Goal: Transaction & Acquisition: Purchase product/service

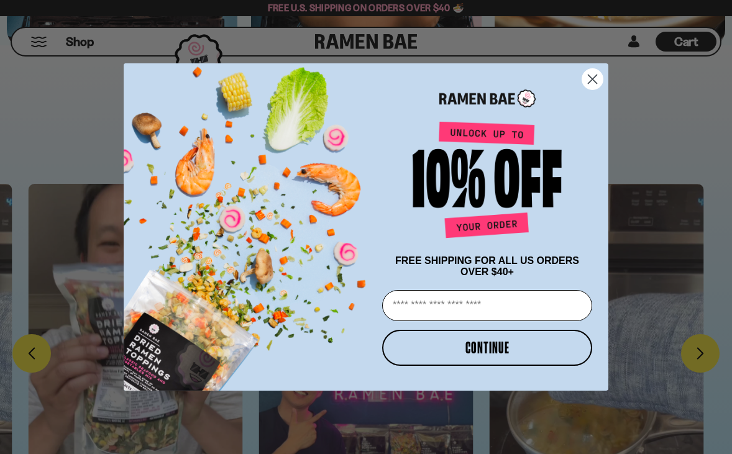
scroll to position [3349, 0]
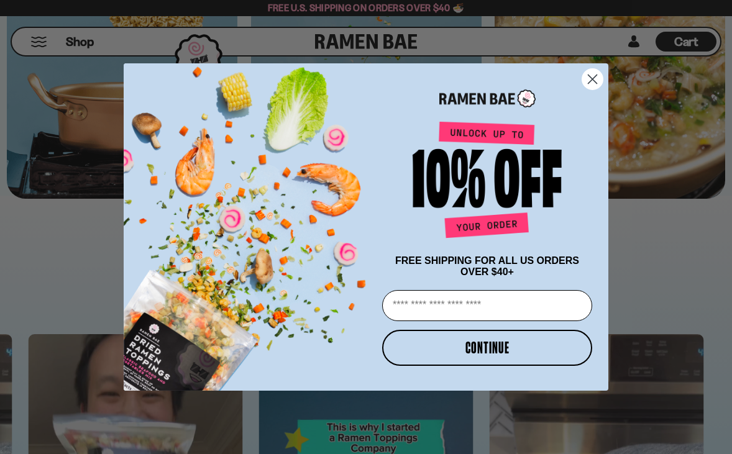
click at [590, 75] on icon "Close dialog" at bounding box center [593, 79] width 9 height 9
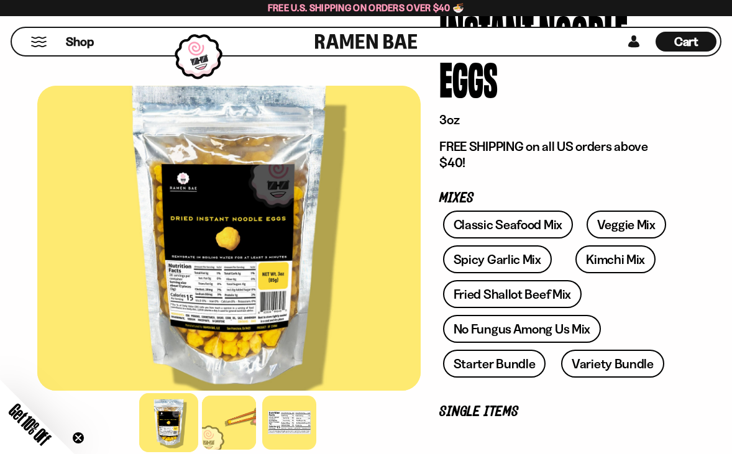
scroll to position [147, 0]
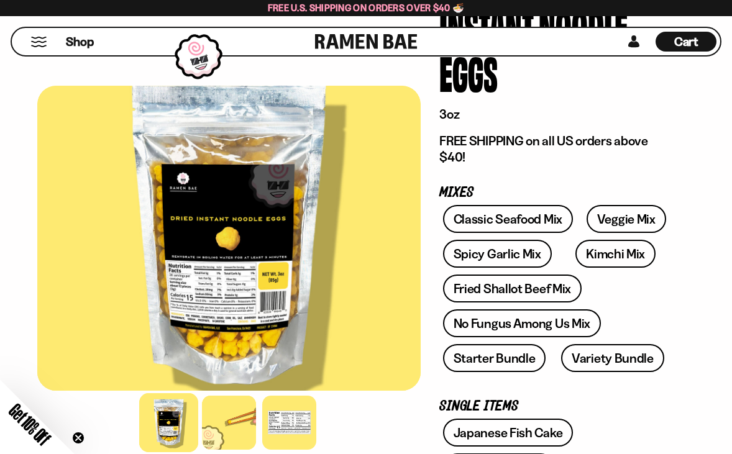
click at [37, 38] on button "Mobile Menu Trigger" at bounding box center [38, 42] width 17 height 11
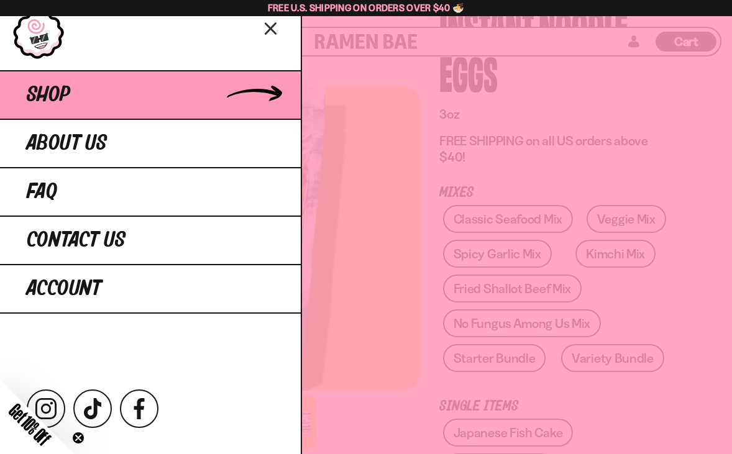
click at [80, 94] on link "Shop" at bounding box center [150, 94] width 301 height 48
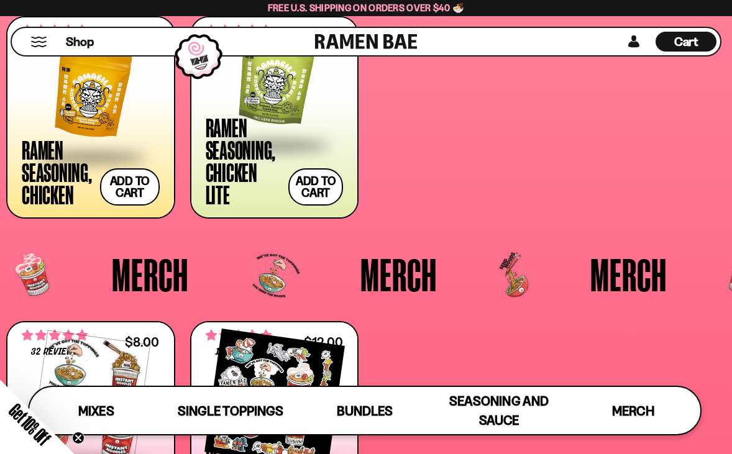
scroll to position [2419, 0]
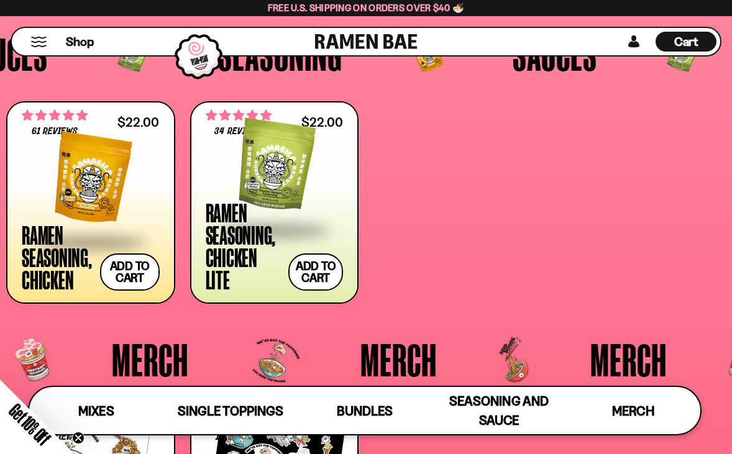
click at [99, 218] on div at bounding box center [91, 178] width 138 height 124
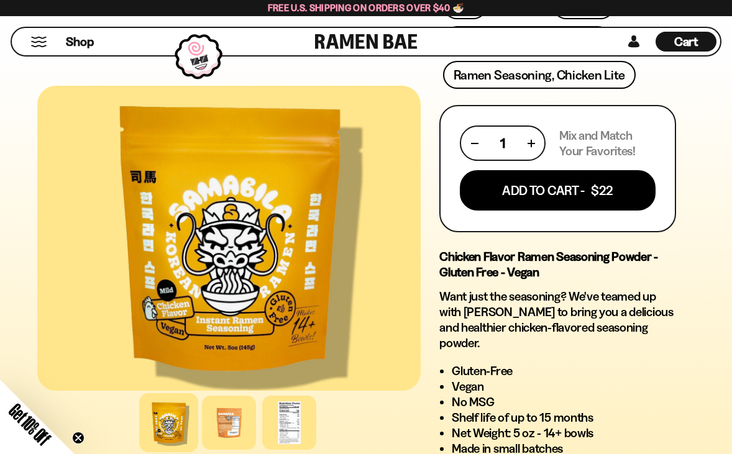
scroll to position [728, 0]
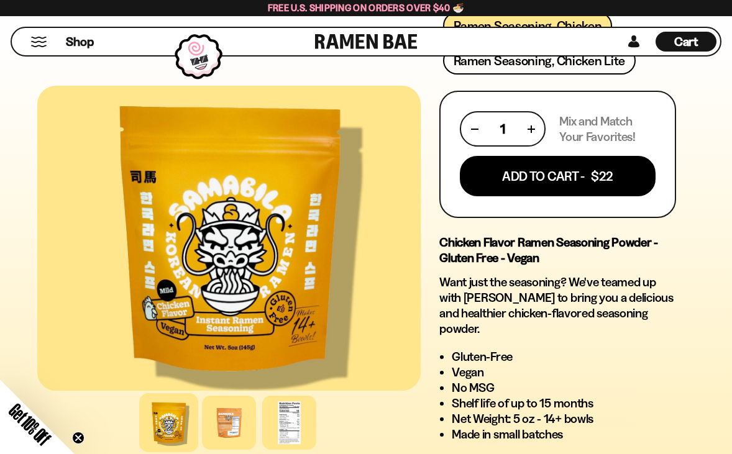
click at [730, 359] on div "FADCB6FD-DFAB-4417-9F21-029242090B77 FADCB6FD-DFAB-4417-9F21-029242090B77 61 re…" at bounding box center [366, 53] width 732 height 1362
click at [699, 371] on div "FADCB6FD-DFAB-4417-9F21-029242090B77 FADCB6FD-DFAB-4417-9F21-029242090B77 61 re…" at bounding box center [366, 53] width 732 height 1362
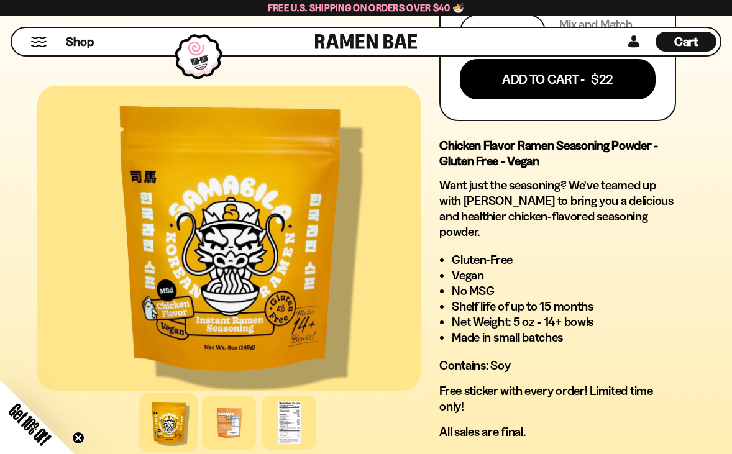
scroll to position [0, 0]
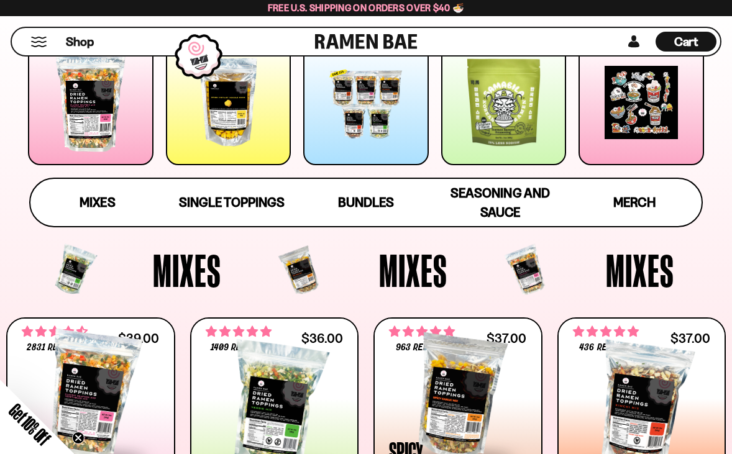
scroll to position [215, 0]
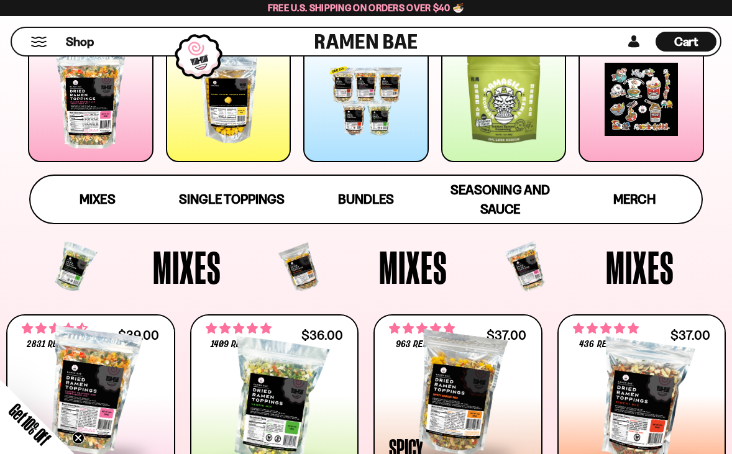
click at [80, 438] on circle "Close teaser" at bounding box center [79, 439] width 12 height 12
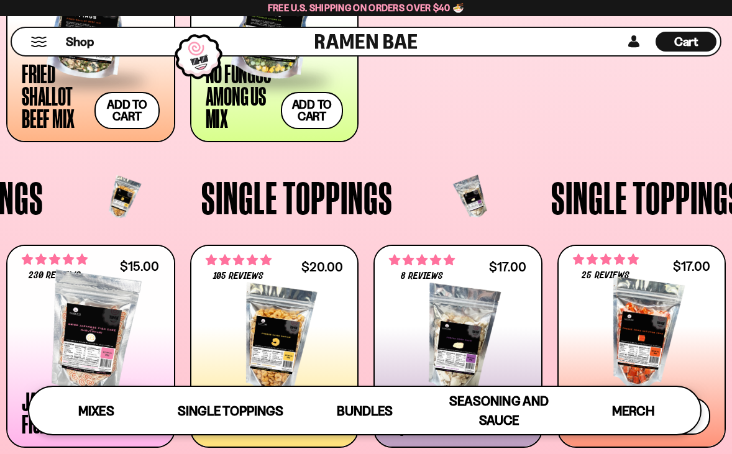
scroll to position [829, 0]
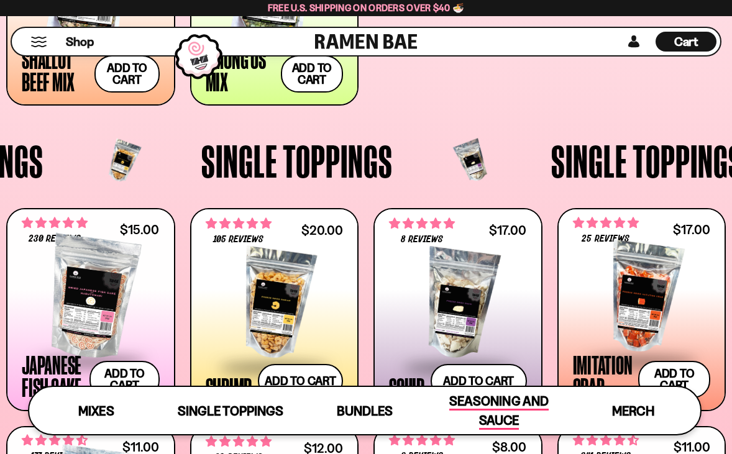
click at [490, 409] on span "Seasoning and Sauce" at bounding box center [498, 411] width 99 height 37
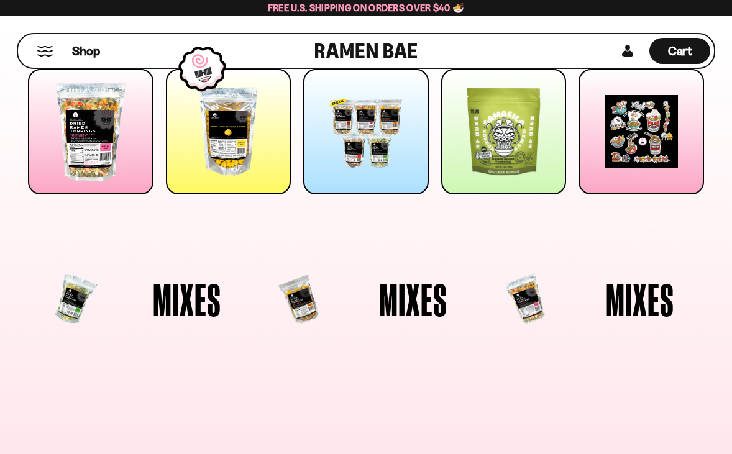
scroll to position [0, 0]
